Goal: Task Accomplishment & Management: Complete application form

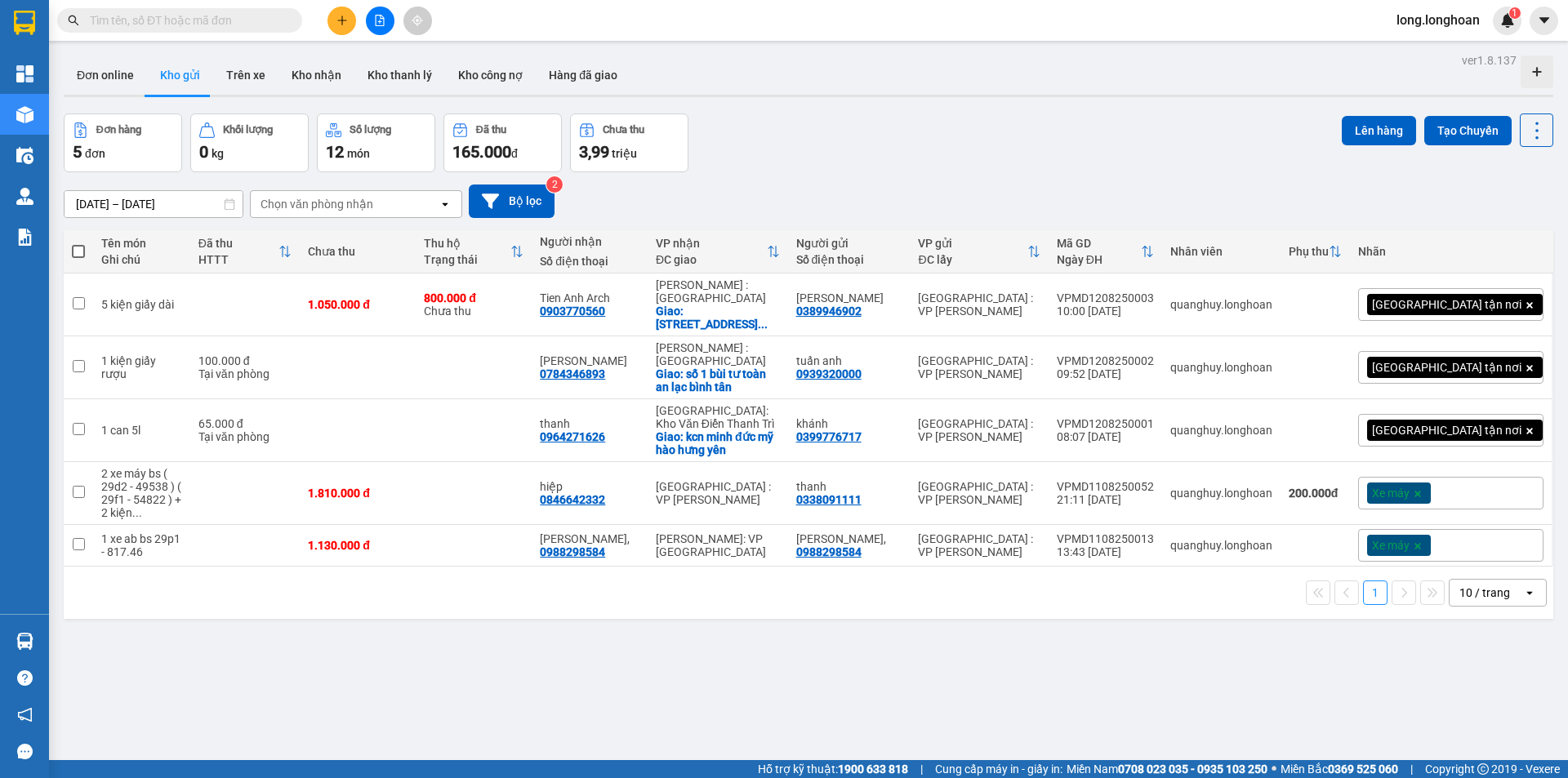
click at [336, 21] on button at bounding box center [342, 21] width 29 height 29
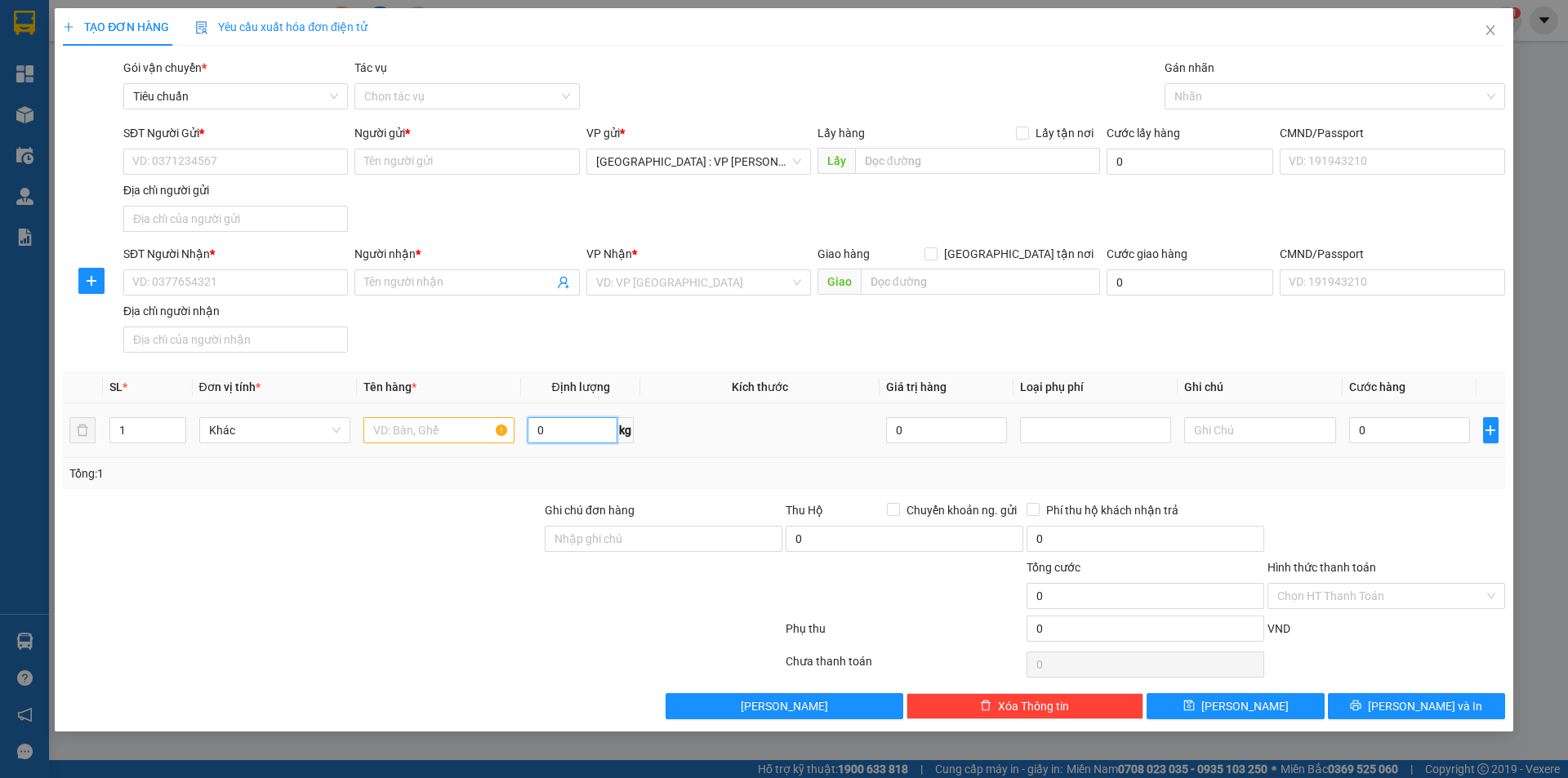
click at [570, 419] on input "0" at bounding box center [572, 430] width 89 height 26
click at [1493, 28] on icon "close" at bounding box center [1490, 30] width 9 height 10
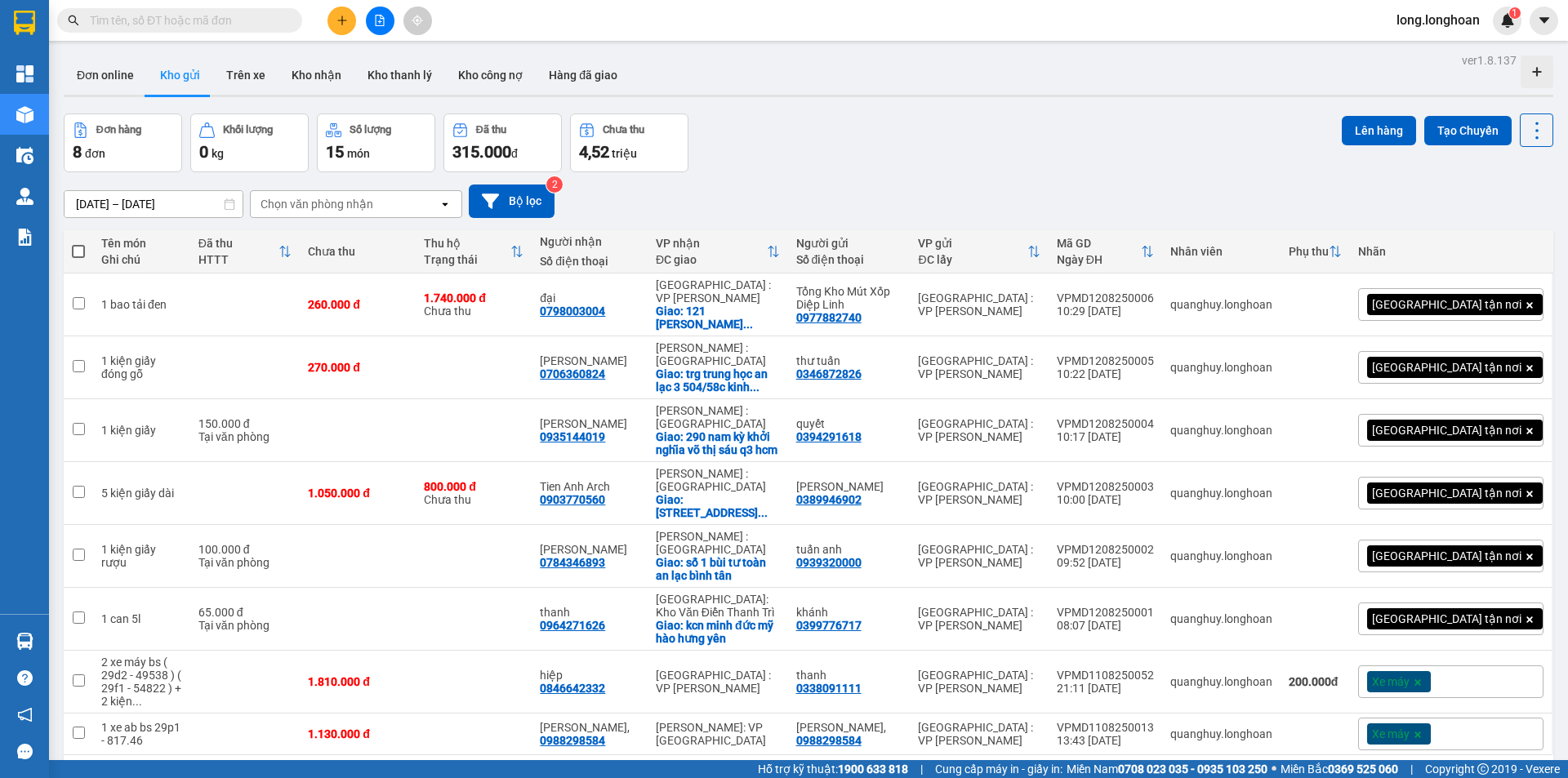
click at [342, 25] on icon "plus" at bounding box center [343, 21] width 12 height 12
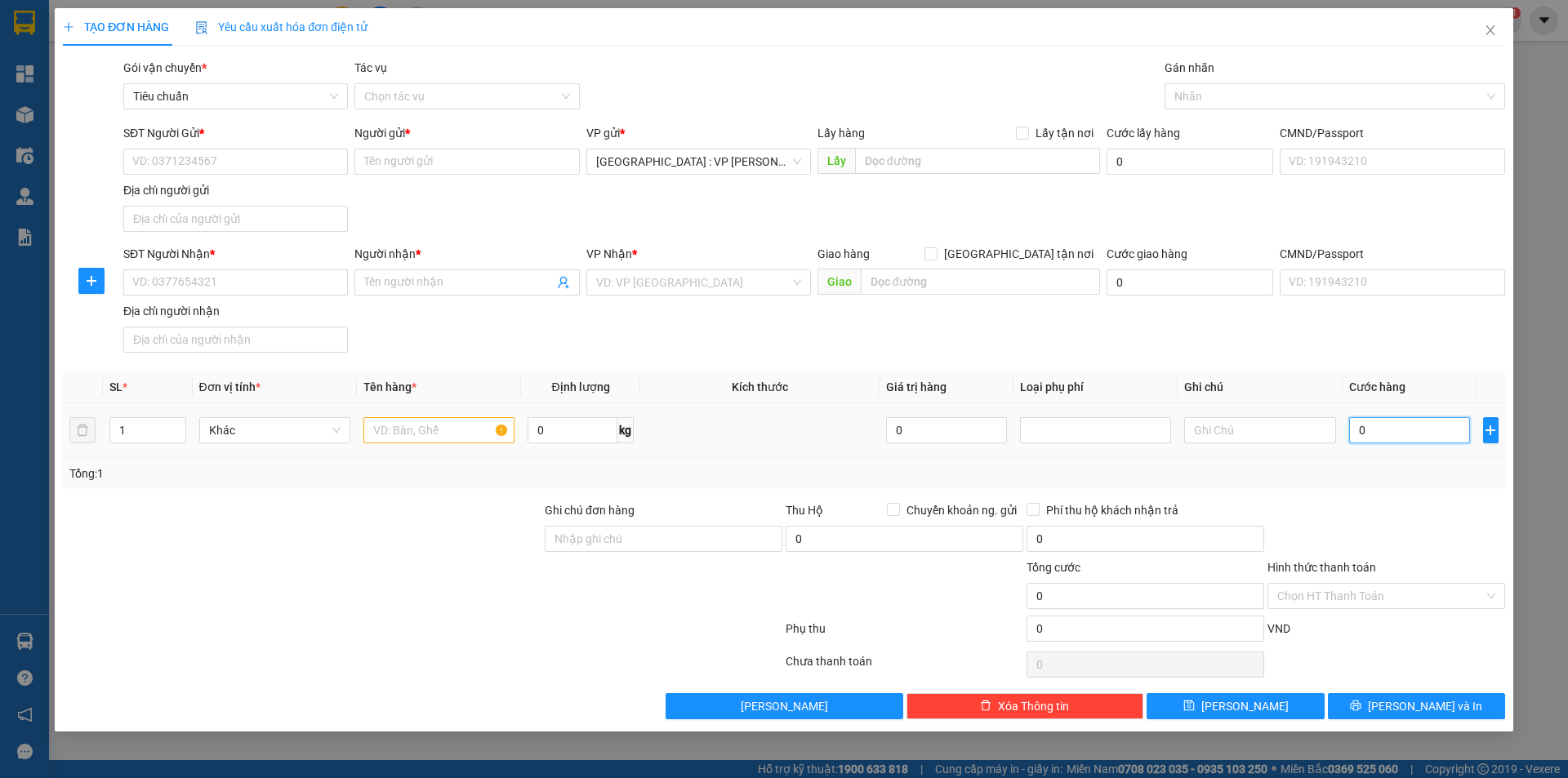
click at [1376, 417] on input "0" at bounding box center [1410, 430] width 121 height 26
click at [1269, 340] on div "SĐT Người Nhận * VD: 0377654321 Người nhận * Tên người nhận VP Nhận * VD: VP [G…" at bounding box center [814, 302] width 1388 height 114
click at [1357, 422] on input "0" at bounding box center [1410, 430] width 121 height 26
click at [1352, 416] on div "0" at bounding box center [1410, 430] width 121 height 33
click at [1366, 436] on input "0" at bounding box center [1410, 430] width 121 height 26
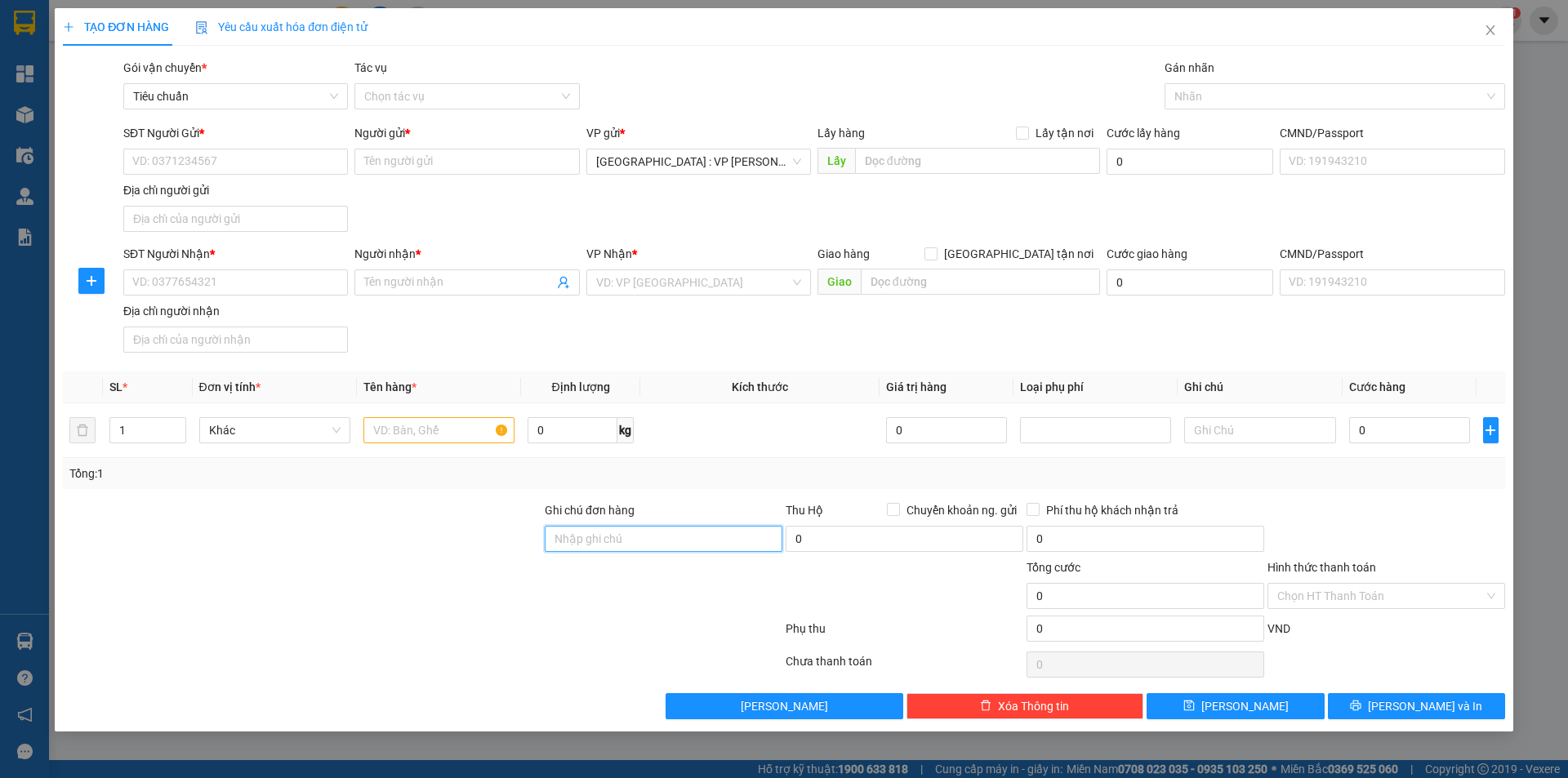
click at [580, 550] on input "Ghi chú đơn hàng" at bounding box center [663, 539] width 237 height 26
click at [1133, 493] on div "Transit Pickup Surcharge Ids Transit Deliver Surcharge Ids Transit Deliver Surc…" at bounding box center [783, 389] width 1442 height 661
click at [1426, 553] on div at bounding box center [1386, 531] width 240 height 58
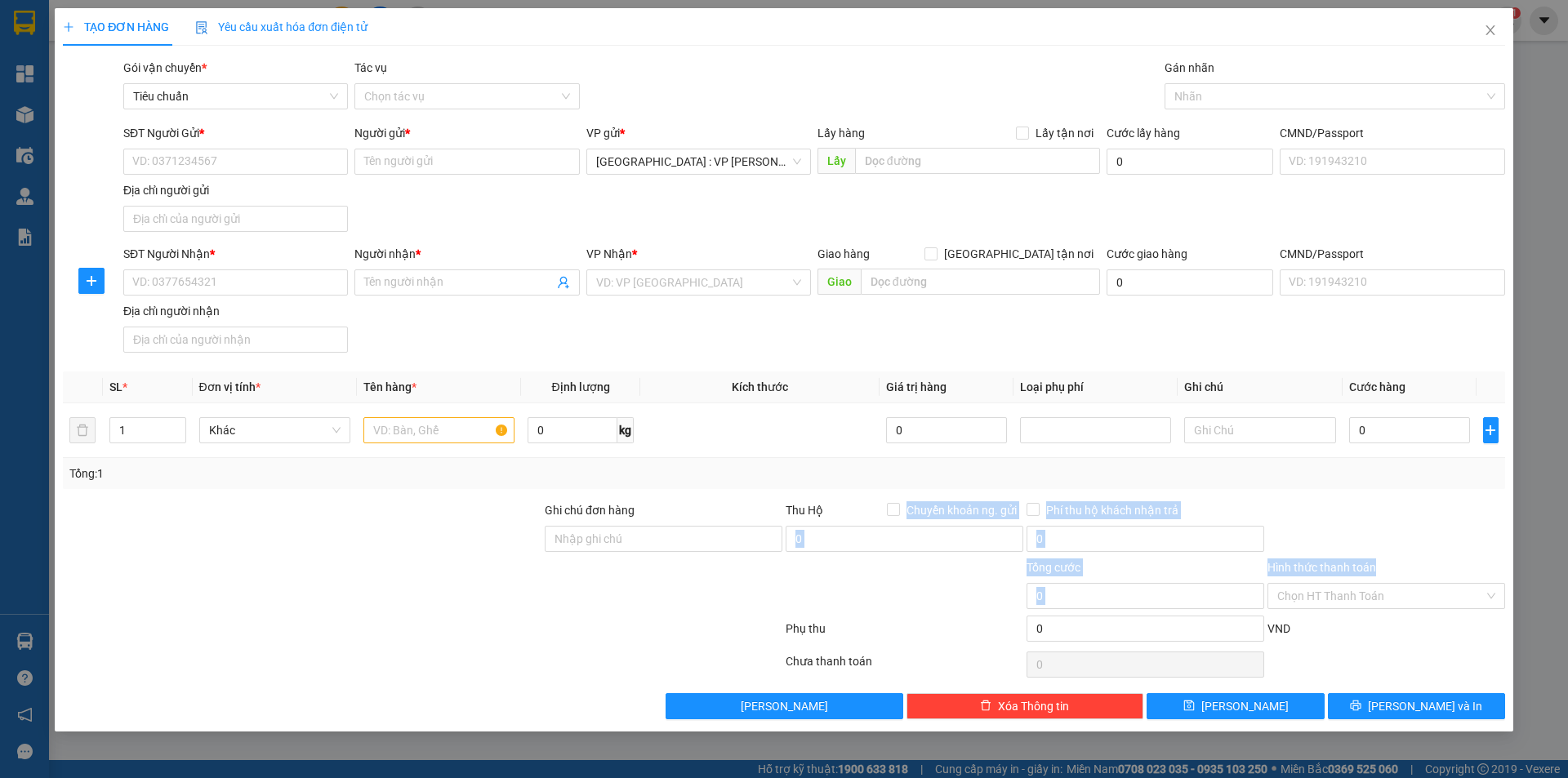
drag, startPoint x: 865, startPoint y: 490, endPoint x: 1077, endPoint y: 363, distance: 247.1
click at [1456, 589] on div "Transit Pickup Surcharge Ids Transit Deliver Surcharge Ids Transit Deliver Surc…" at bounding box center [783, 389] width 1442 height 661
